Goal: Transaction & Acquisition: Purchase product/service

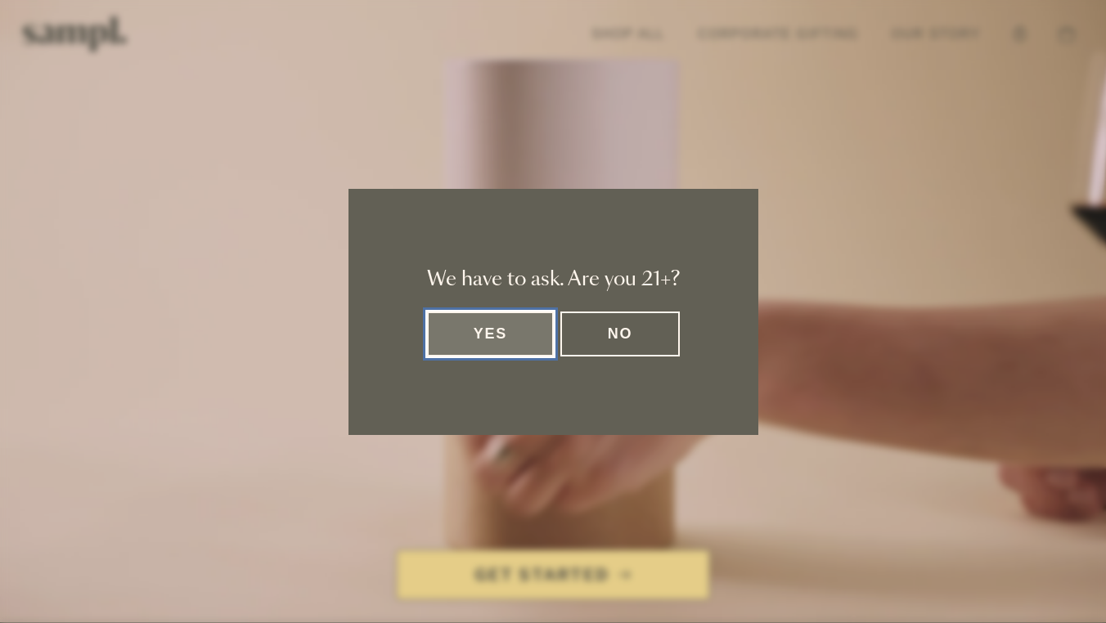
click at [523, 319] on button "Yes" at bounding box center [491, 334] width 128 height 45
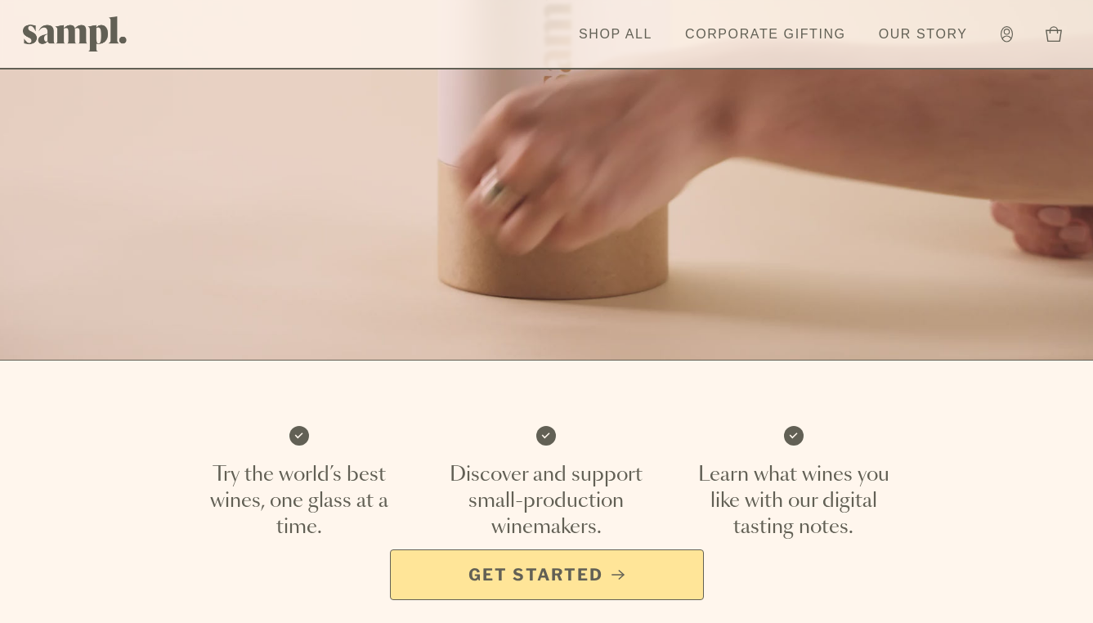
scroll to position [264, 0]
click at [567, 580] on span "Get Started" at bounding box center [536, 574] width 135 height 23
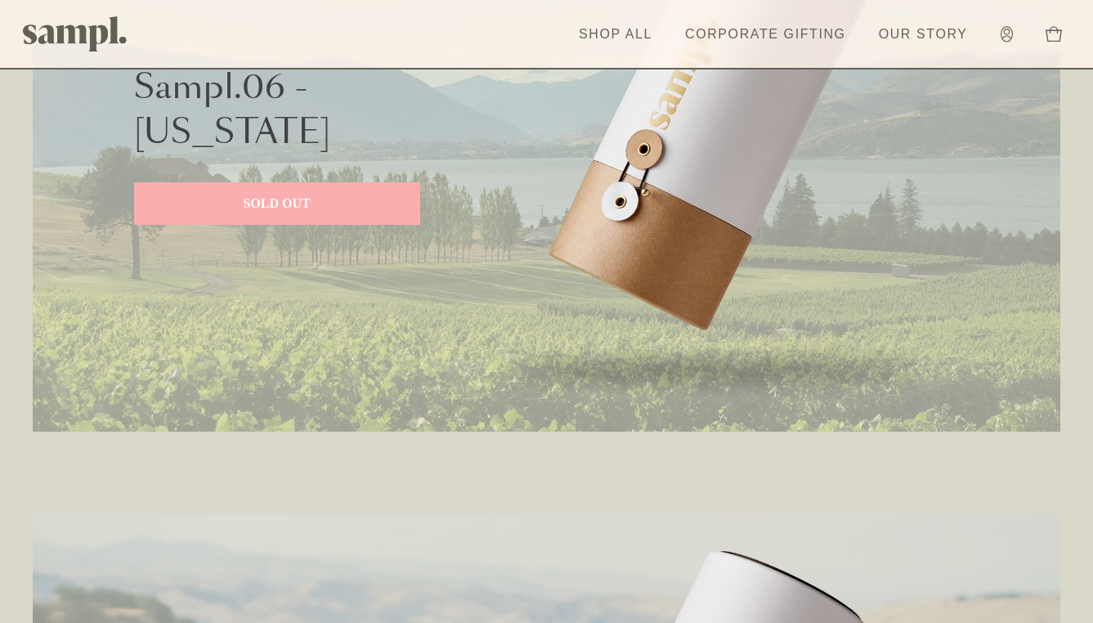
scroll to position [921, 0]
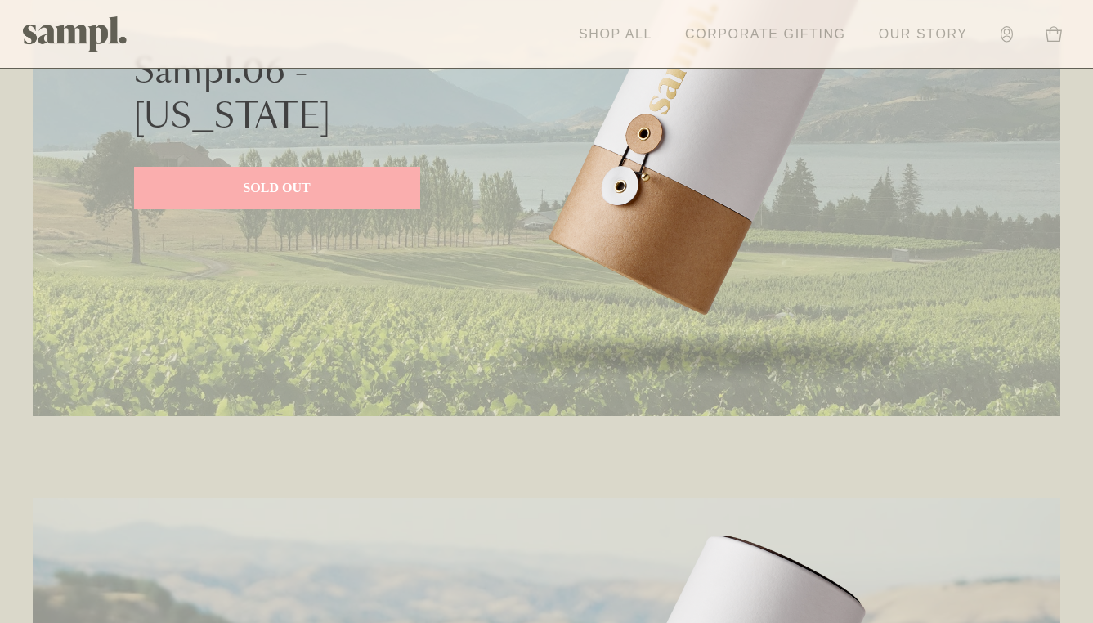
click at [588, 30] on link "Shop All" at bounding box center [616, 34] width 90 height 36
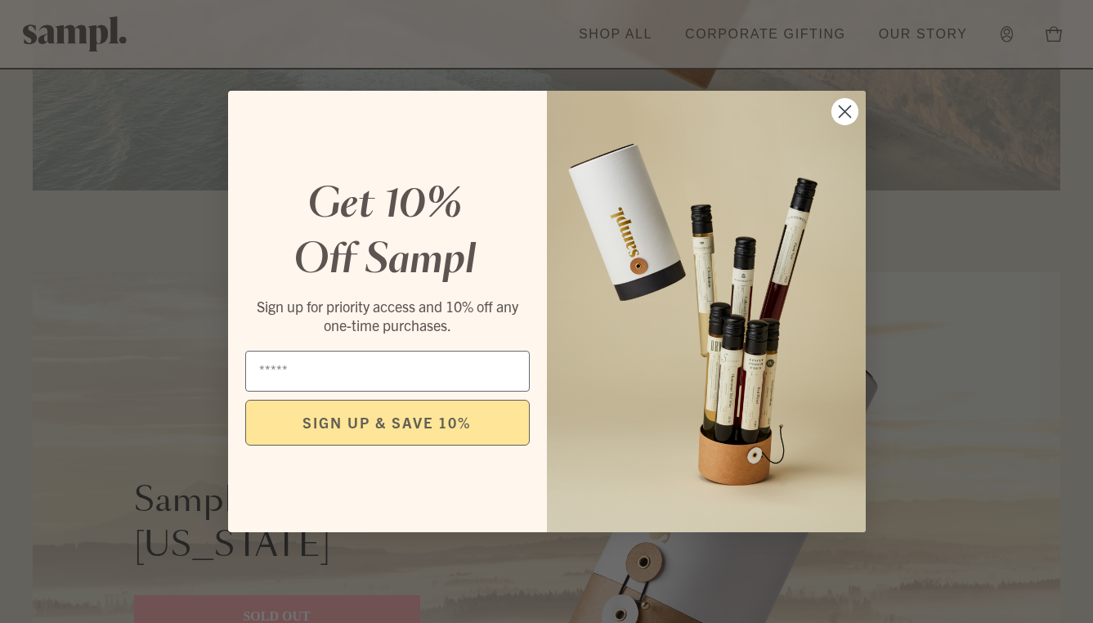
scroll to position [3290, 0]
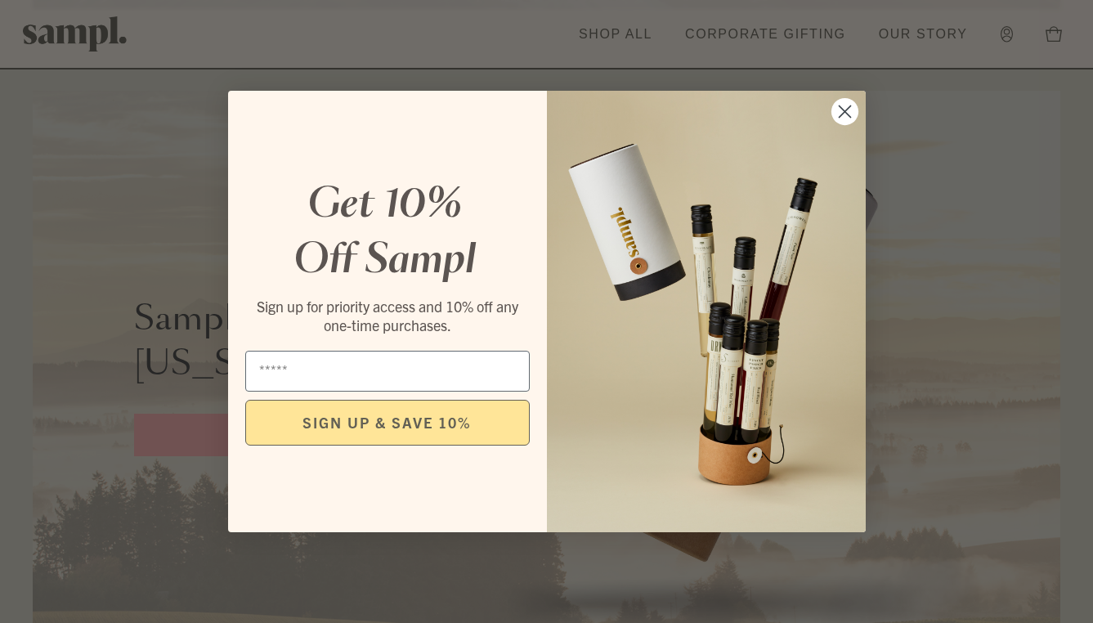
click at [838, 113] on circle "Close dialog" at bounding box center [844, 111] width 27 height 27
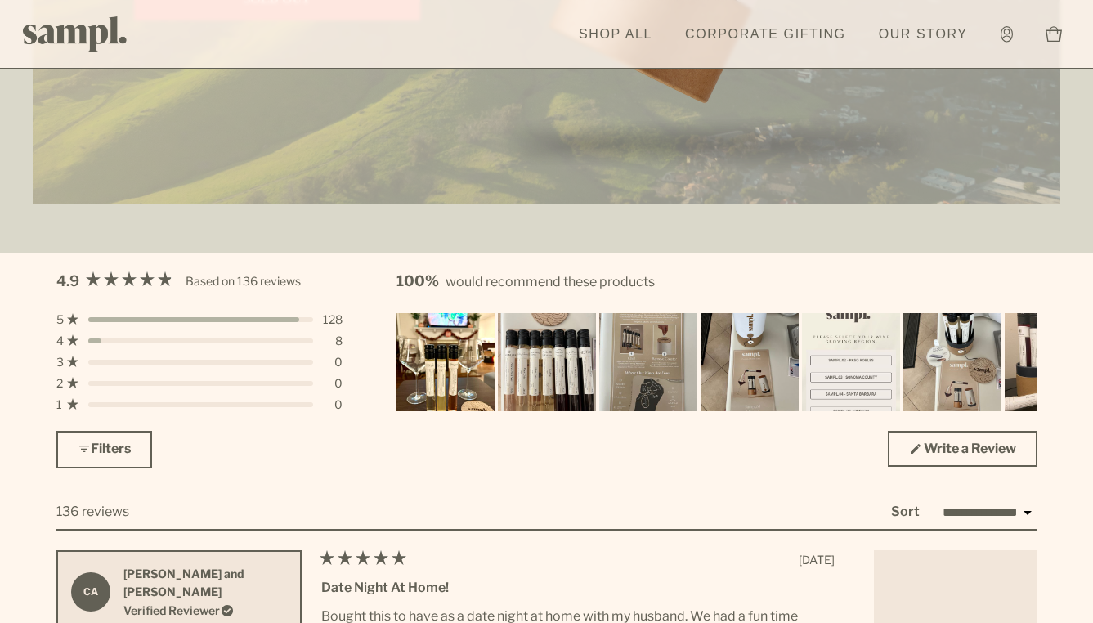
scroll to position [4665, 0]
